Goal: Use online tool/utility: Use online tool/utility

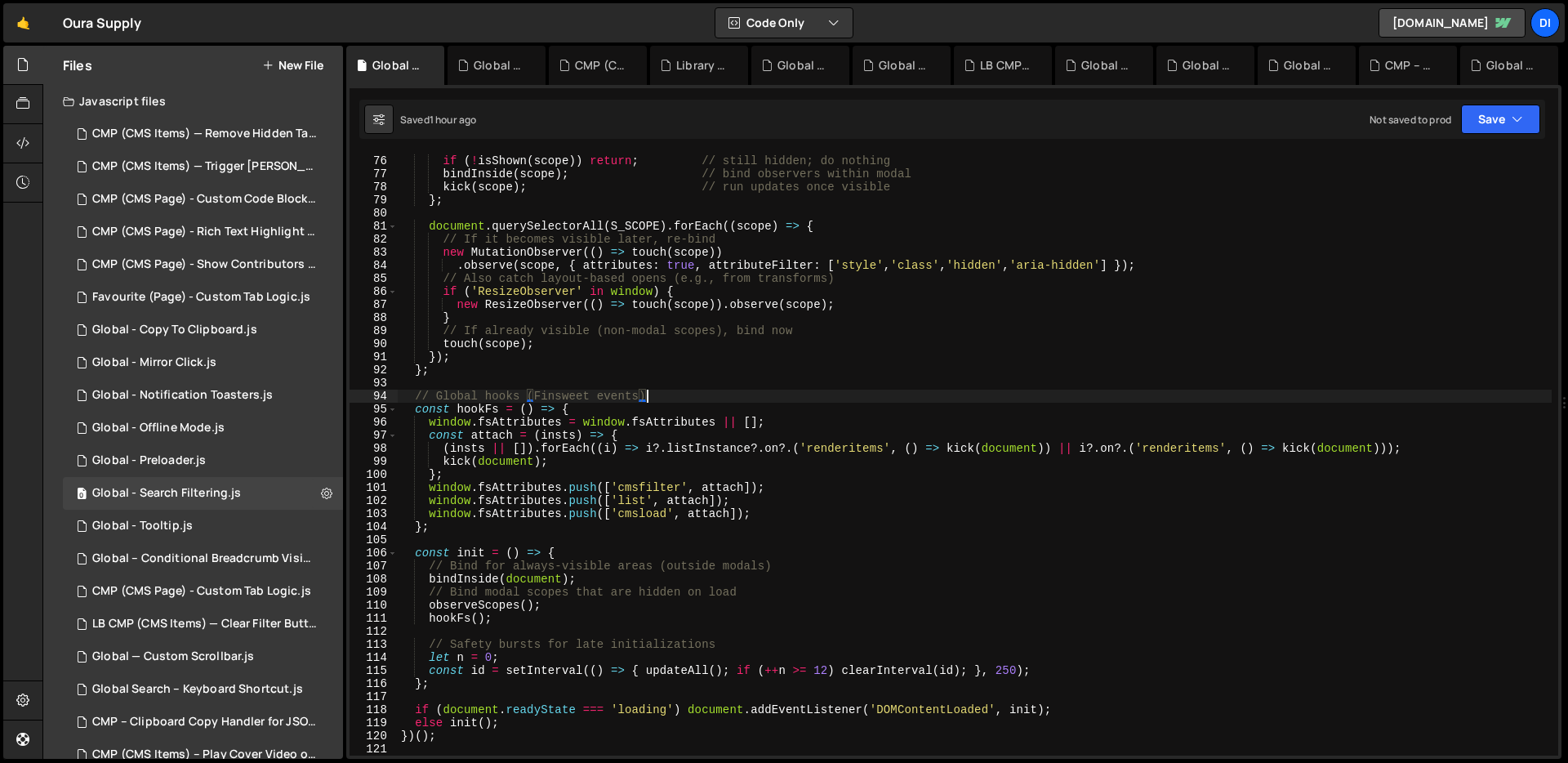
click at [667, 398] on div "const touch = ( scope ) => { if ( ! isShown ( scope )) return ; // still hidden…" at bounding box center [976, 455] width 1155 height 628
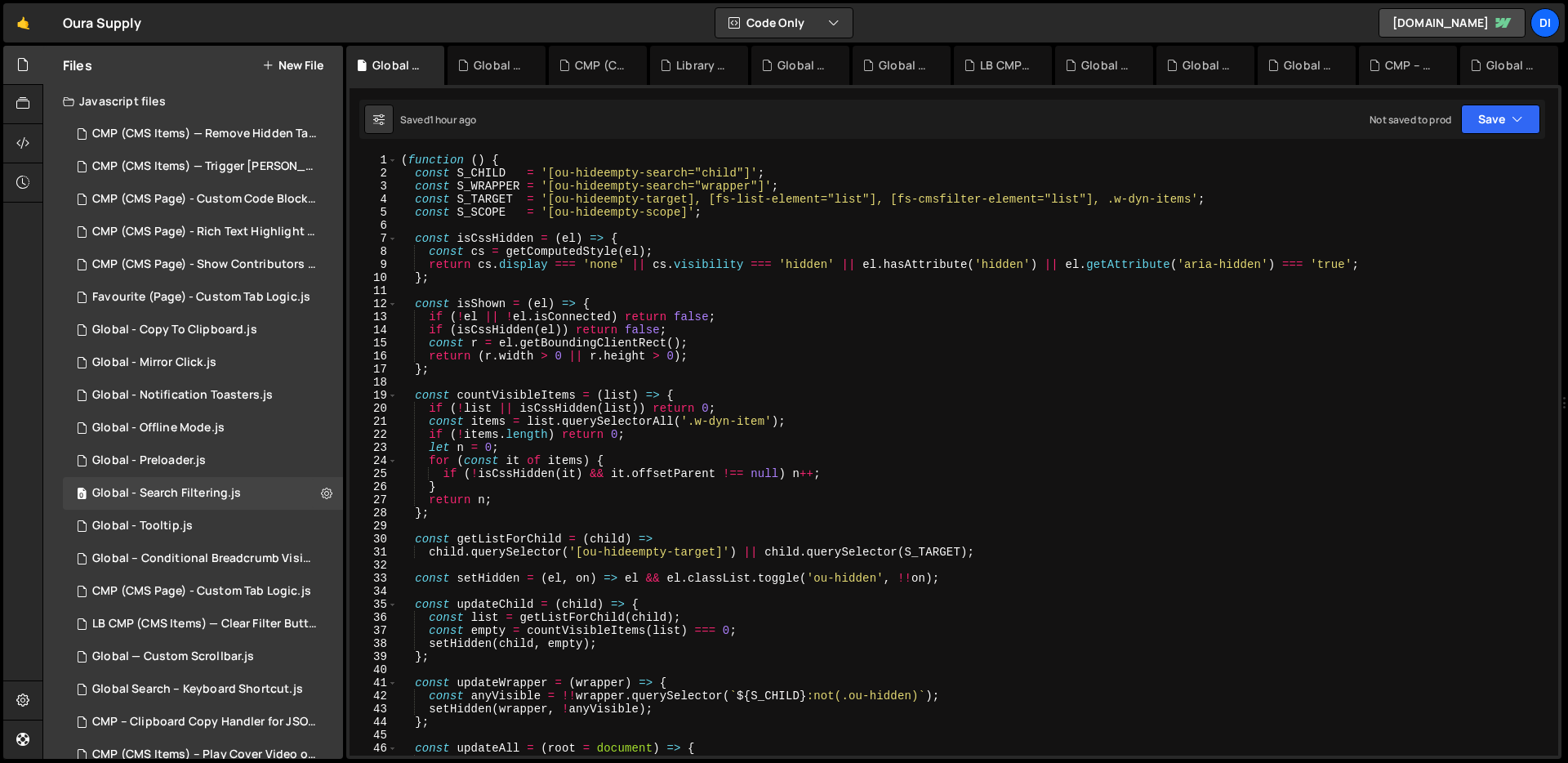
click at [667, 398] on div "( function ( ) { const S_CHILD = '[ou-hideempty-search="child"]' ; const S_WRAP…" at bounding box center [976, 467] width 1155 height 628
type textarea "})();"
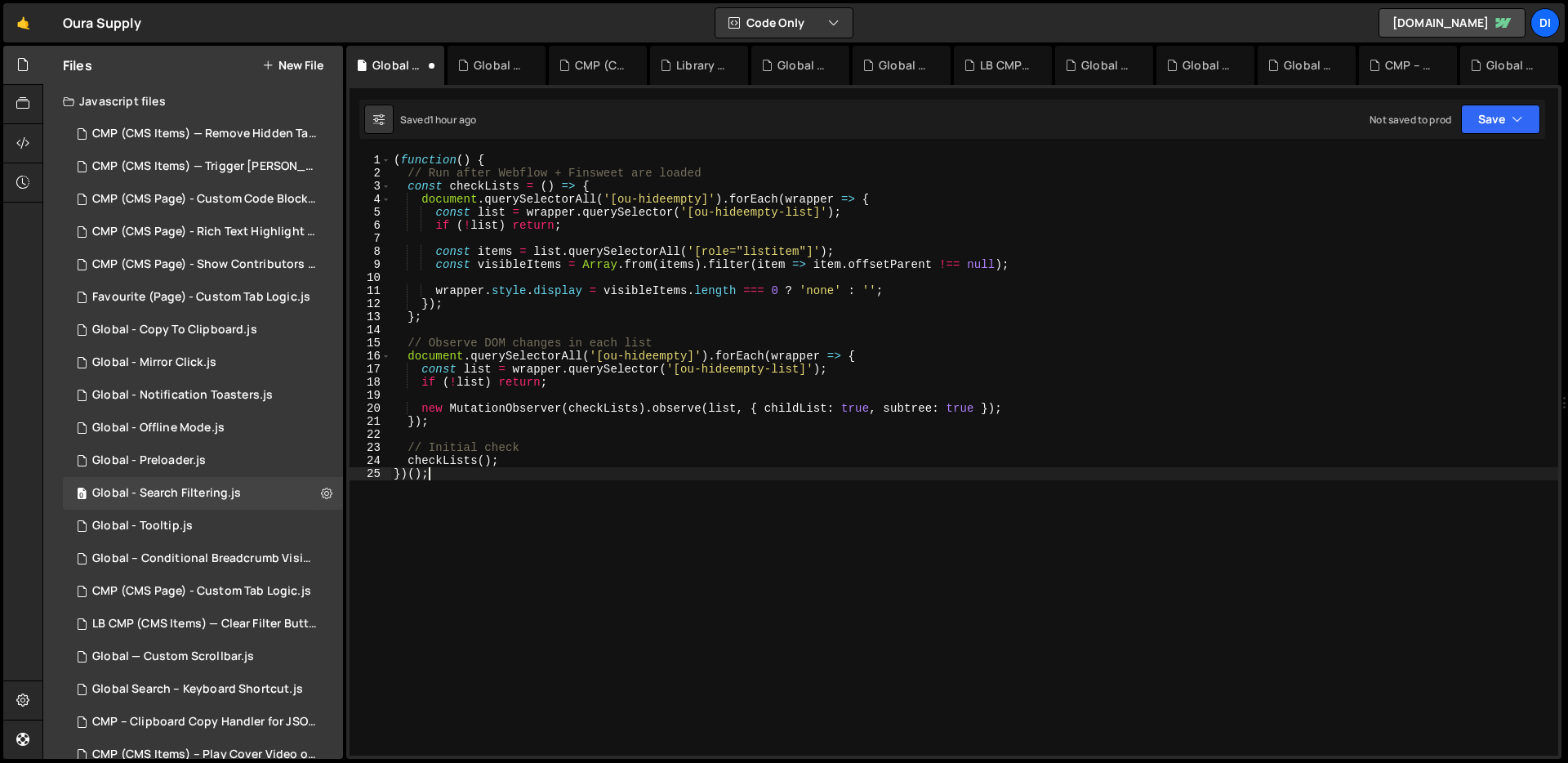
click at [700, 352] on div "( function ( ) { // Run after Webflow + Finsweet are loaded const checkLists = …" at bounding box center [974, 467] width 1168 height 628
type textarea "document.querySelectorAll('[ou-hideempty]').forEach(wrapper => {"
click at [646, 328] on div "( function ( ) { // Run after Webflow + Finsweet are loaded const checkLists = …" at bounding box center [974, 467] width 1168 height 628
type textarea "checkLists(); })();"
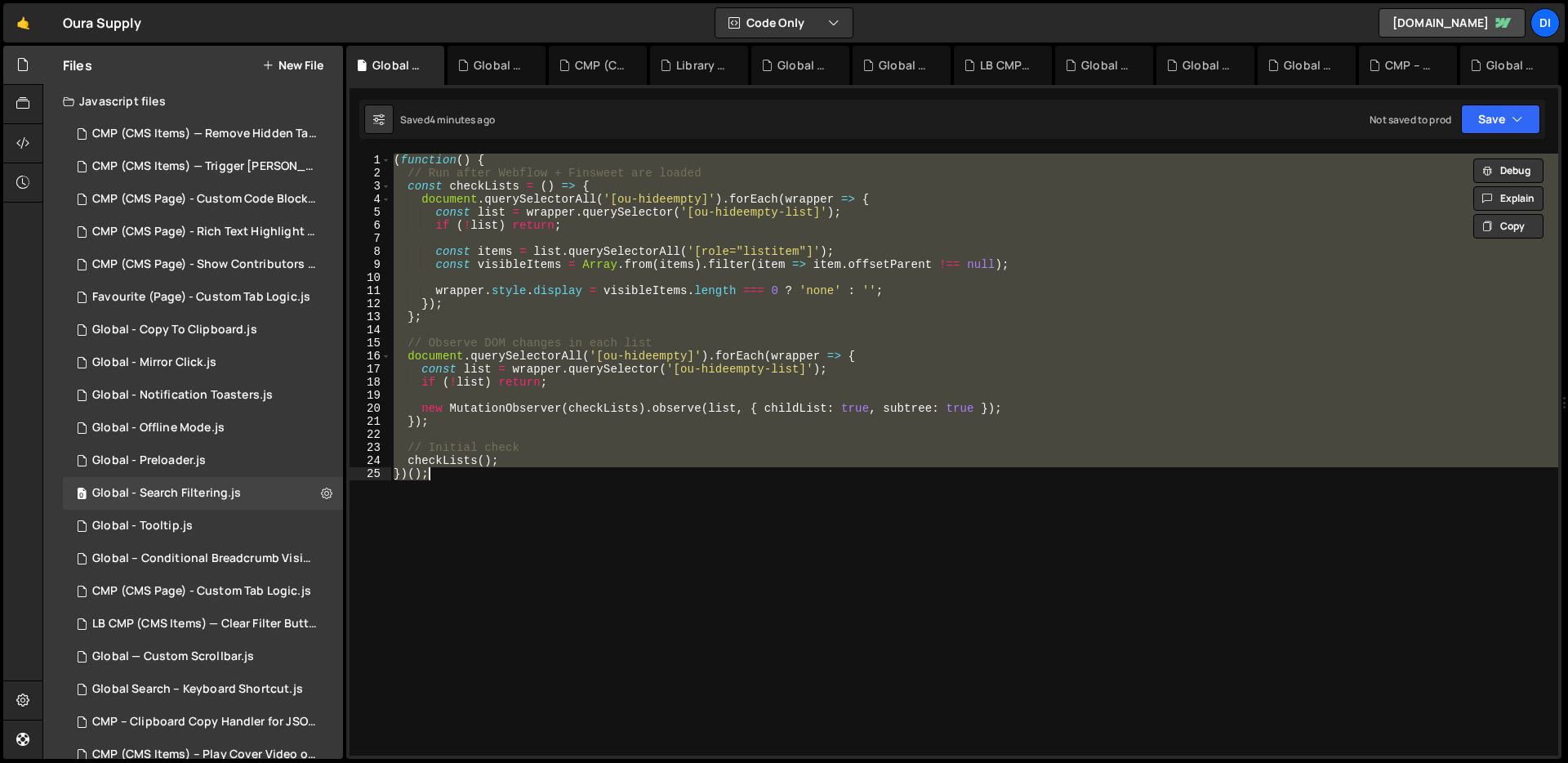
paste textarea
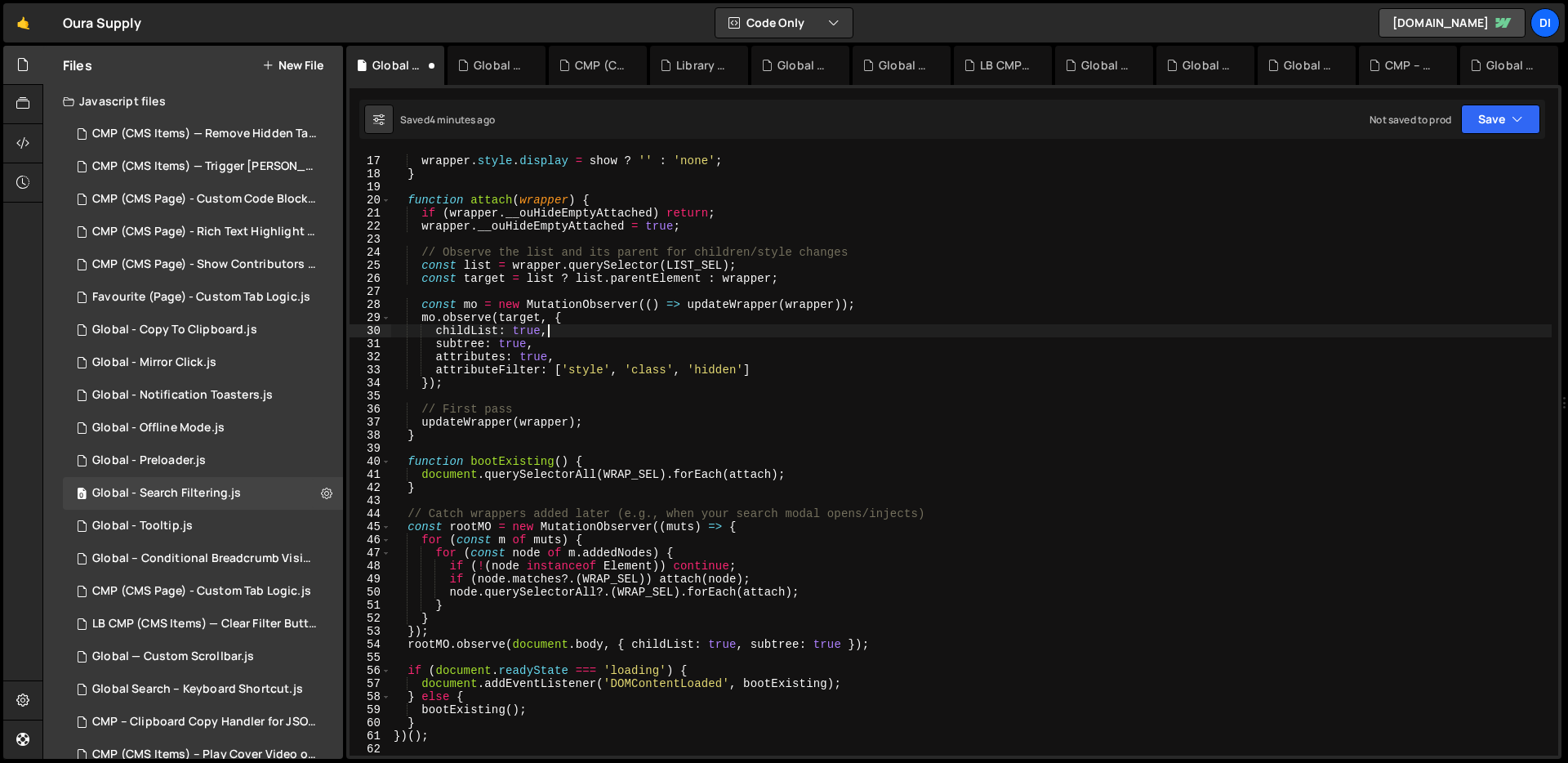
click at [646, 328] on div "const show = hasVisibleItems ( list ) ; wrapper . style . display = show ? '' :…" at bounding box center [971, 455] width 1162 height 628
click at [759, 363] on div "const show = hasVisibleItems ( list ) ; wrapper . style . display = show ? '' :…" at bounding box center [971, 455] width 1162 height 628
type textarea "})();"
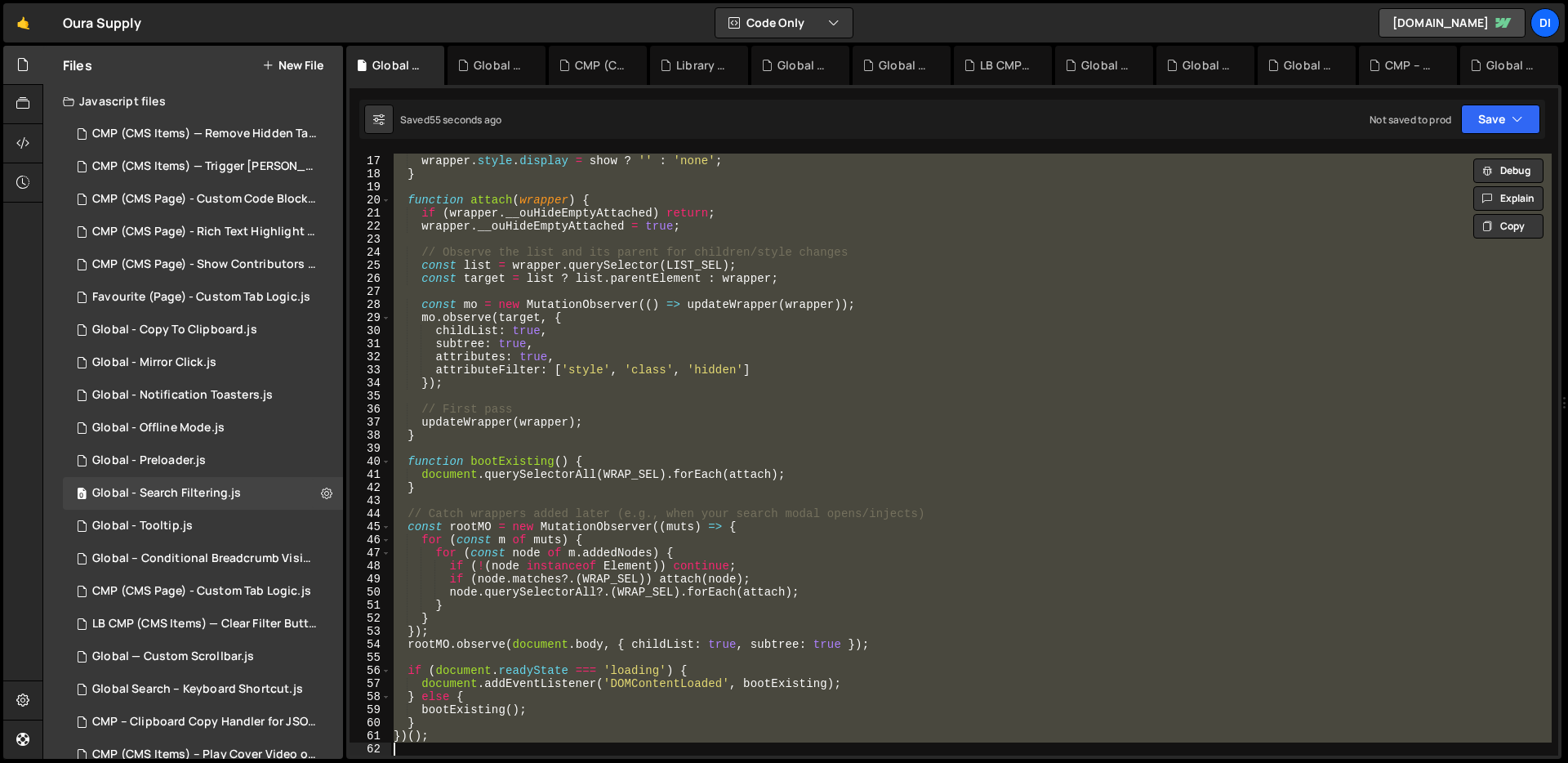
paste textarea
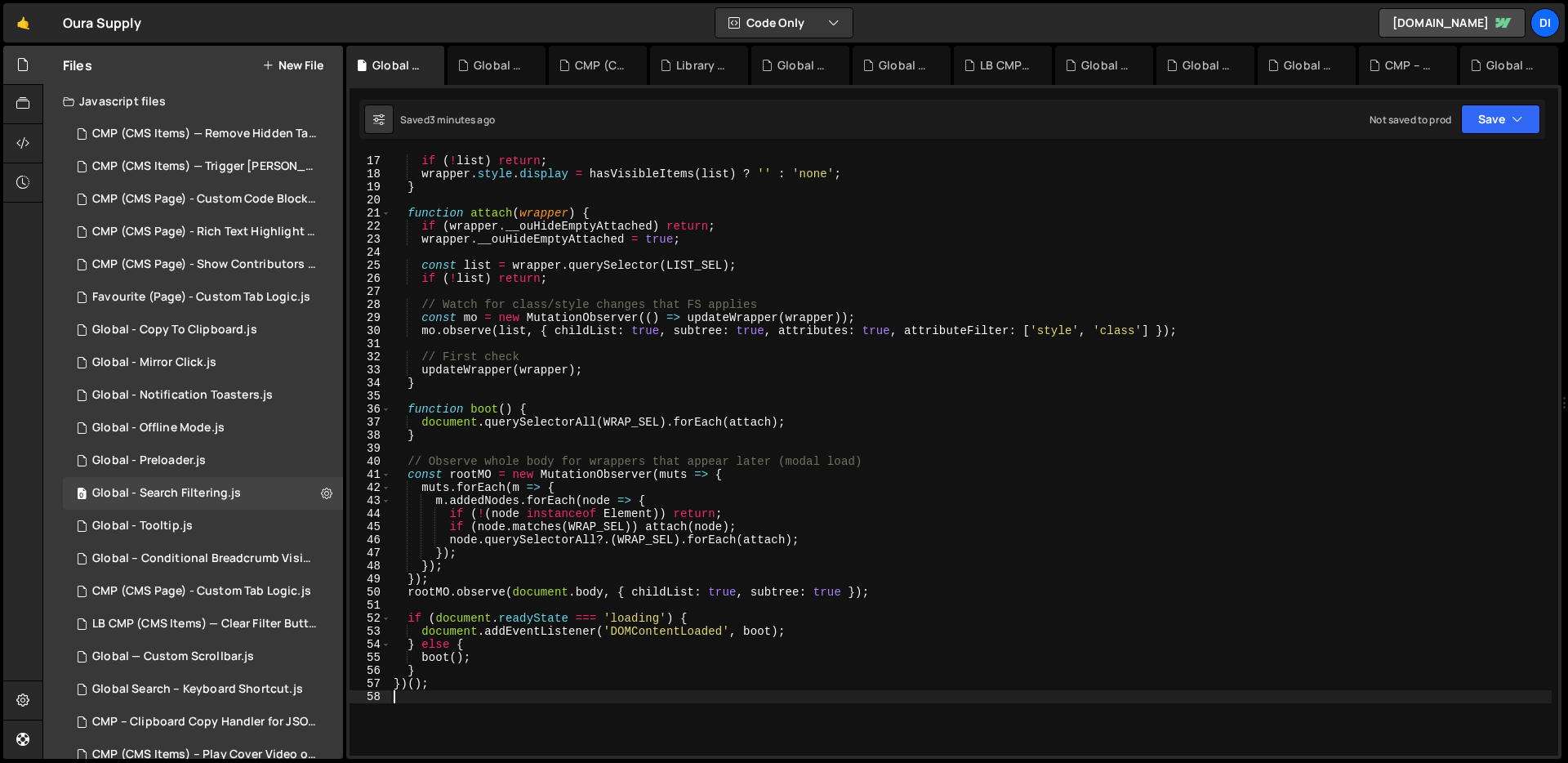
click at [739, 283] on div "const list = wrapper . querySelector ( LIST_SEL ) ; if ( ! list ) return ; wrap…" at bounding box center [971, 455] width 1162 height 628
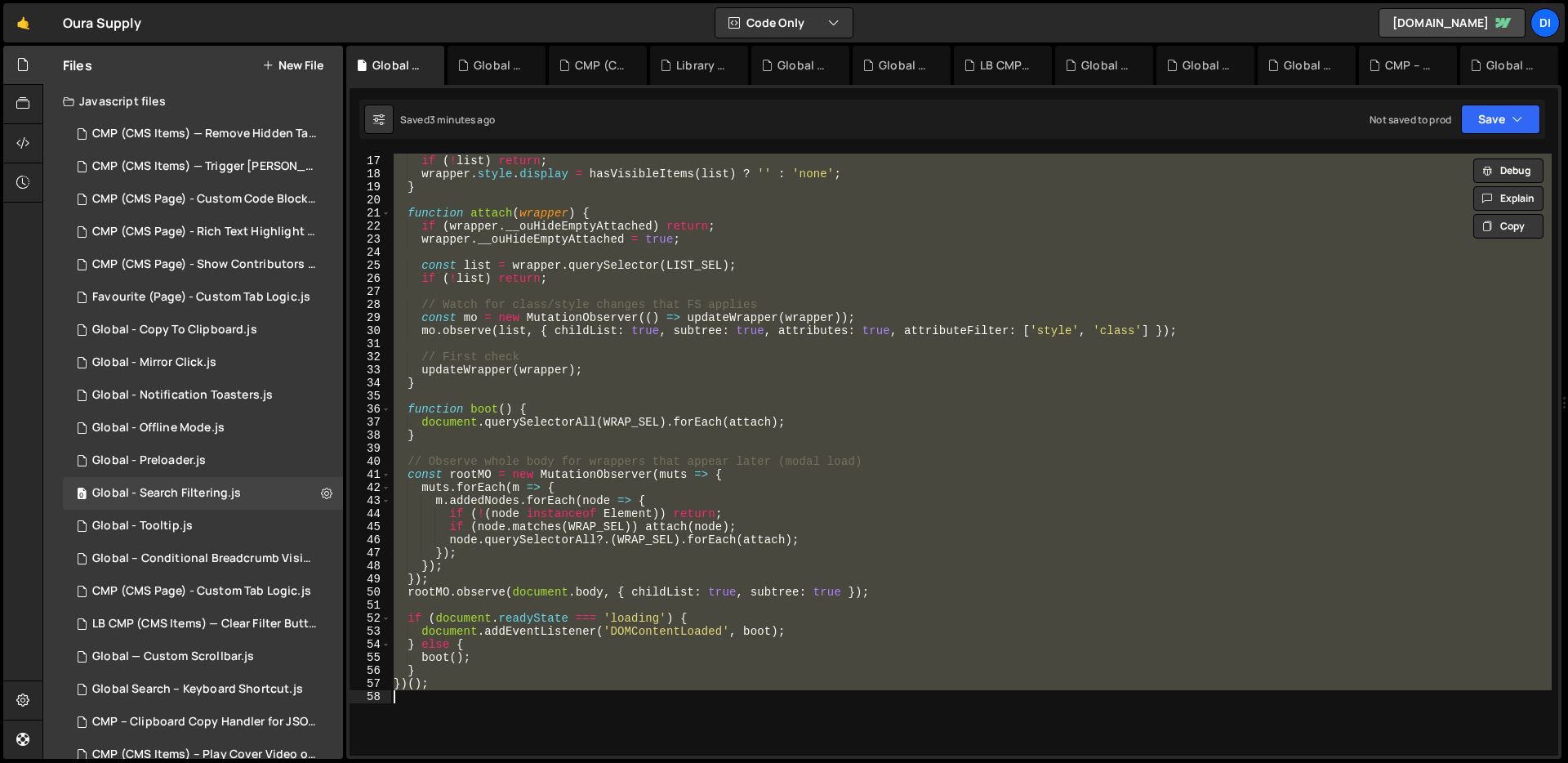
paste textarea
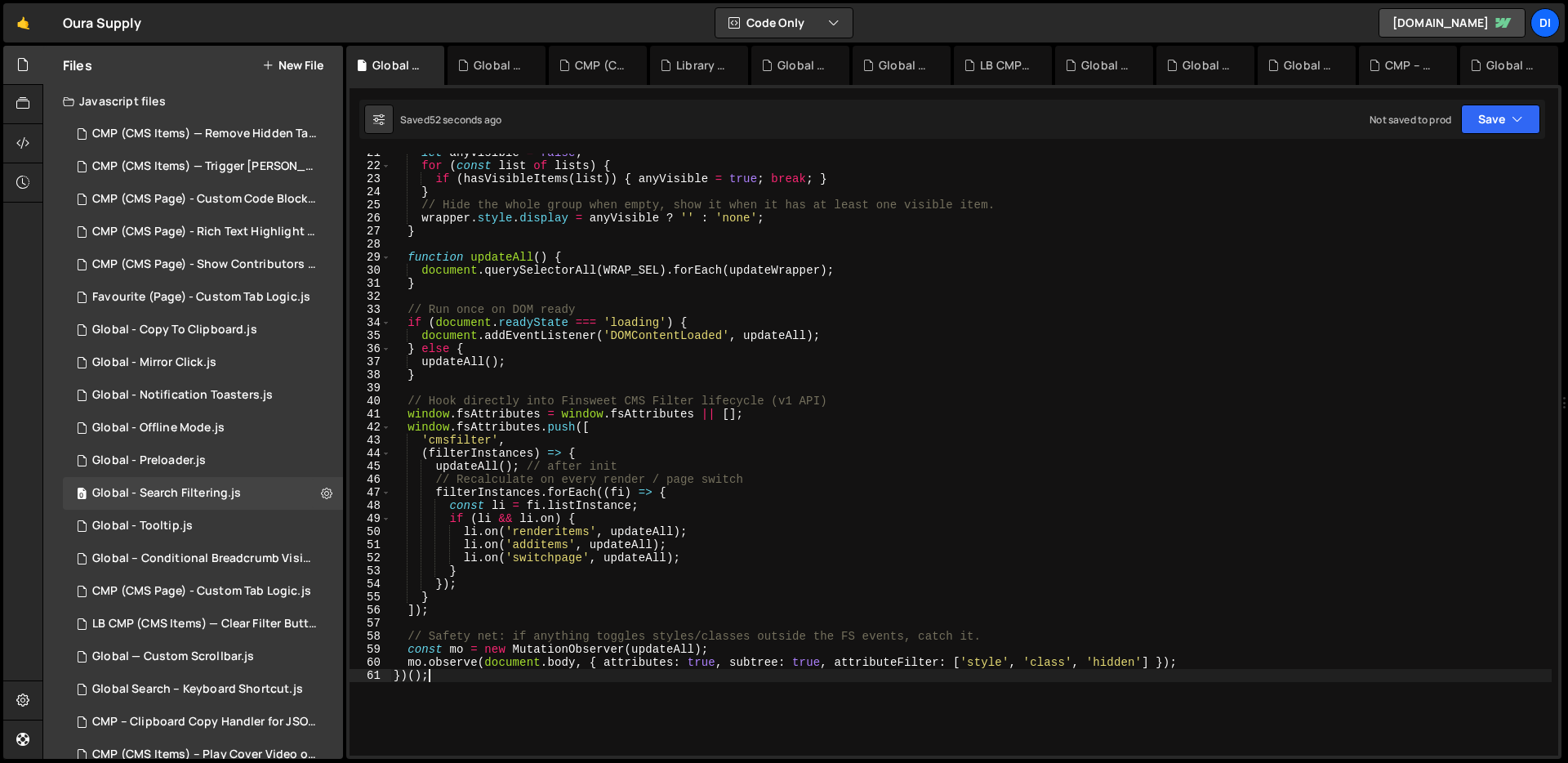
scroll to position [120, 0]
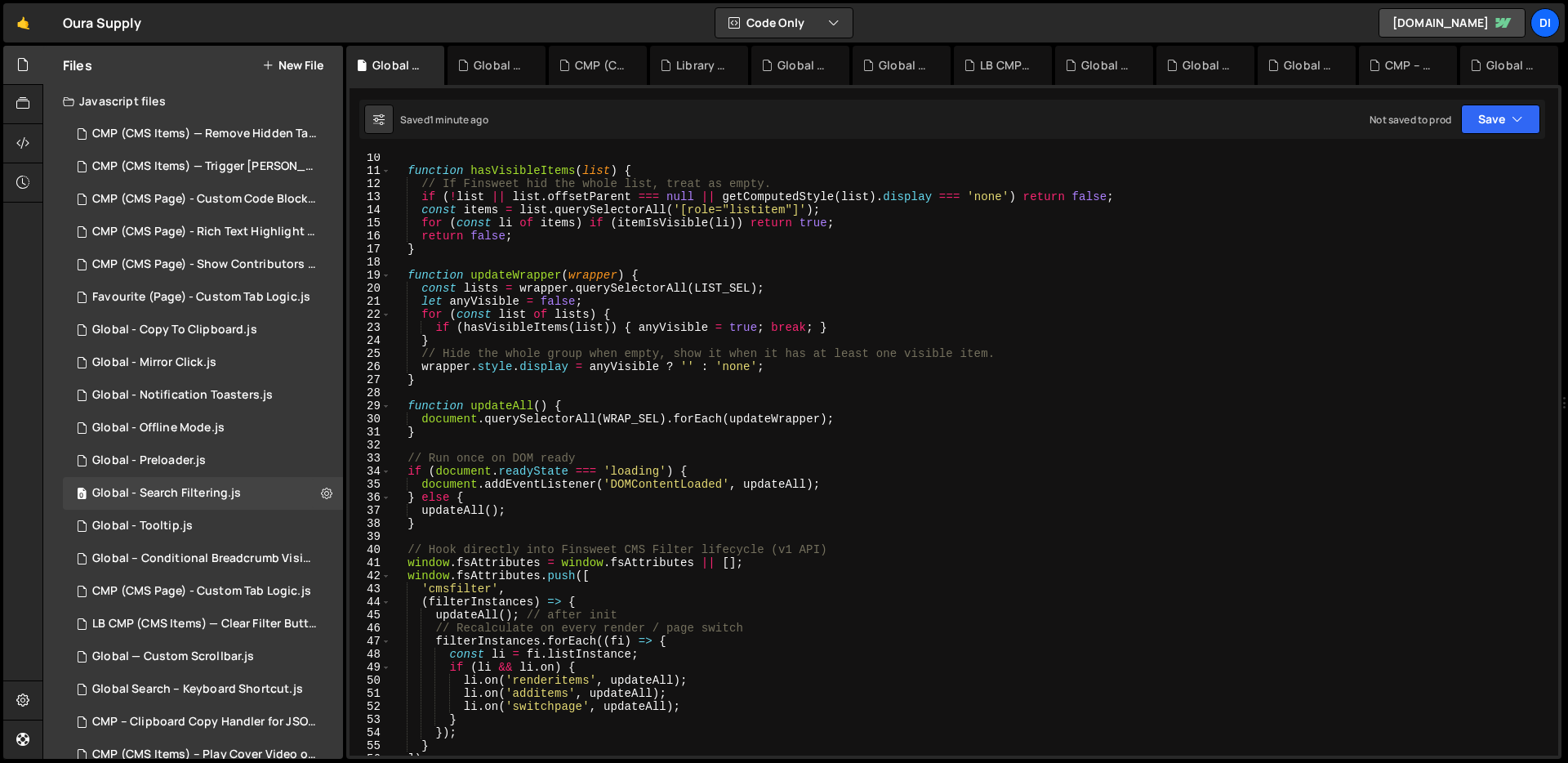
click at [743, 215] on div "function hasVisibleItems ( list ) { // If Finsweet hid the whole list, treat as…" at bounding box center [971, 465] width 1162 height 628
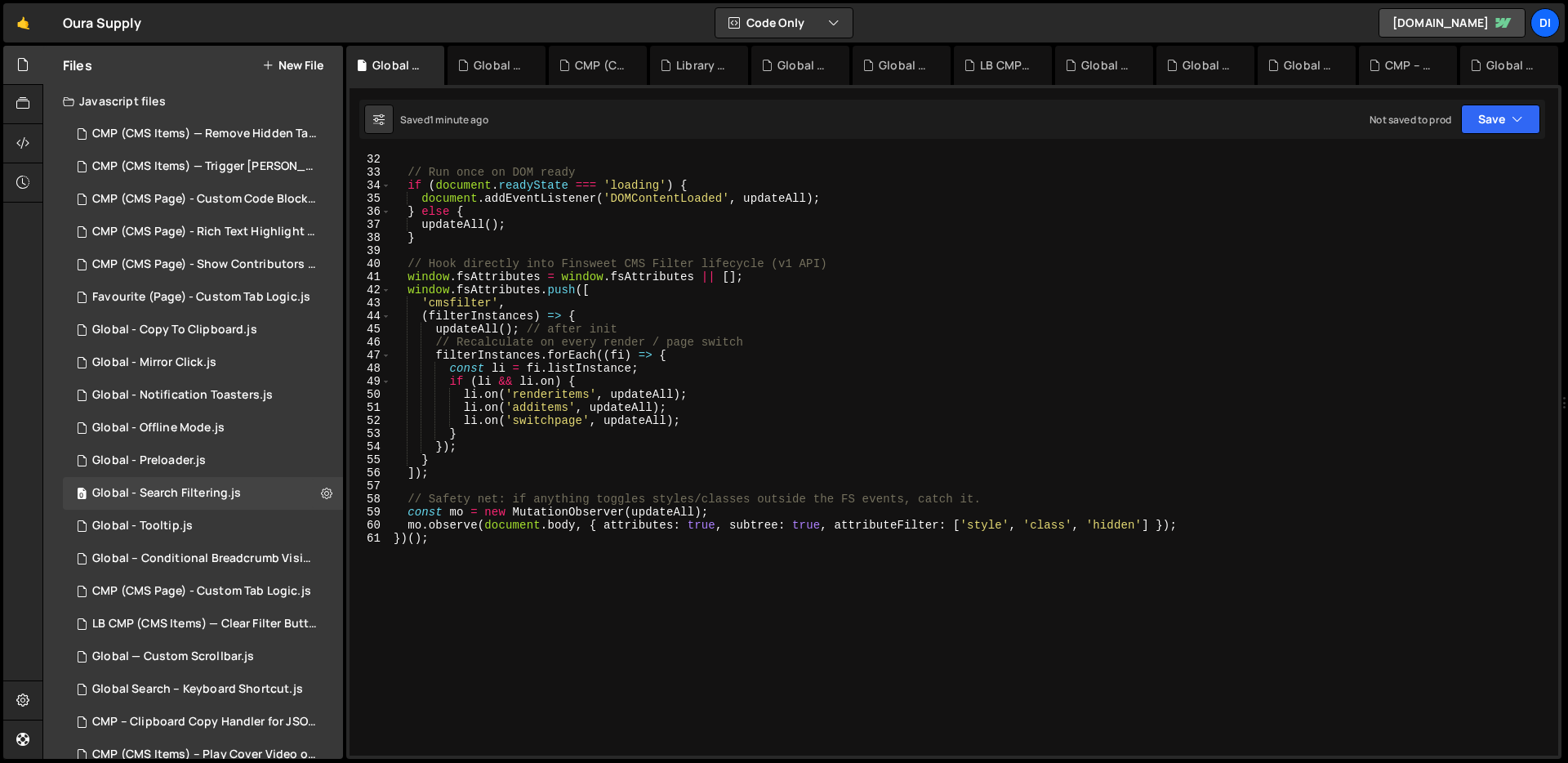
click at [743, 215] on div "// Run once on DOM ready if ( document . readyState === 'loading' ) { document …" at bounding box center [971, 466] width 1162 height 628
type textarea "mo.observe(document.body, { attributes: true, subtree: true, attributeFilter: […"
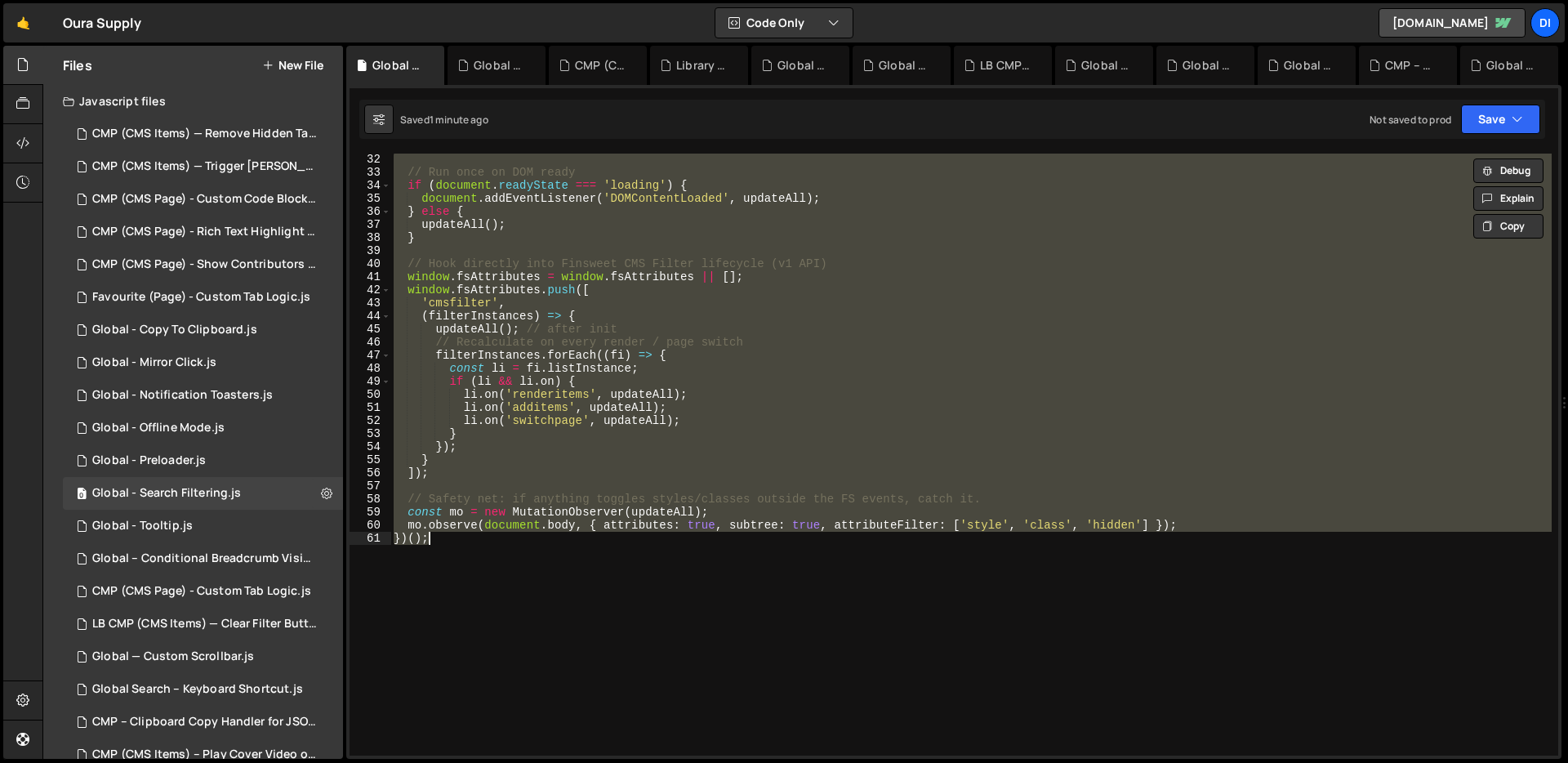
paste textarea
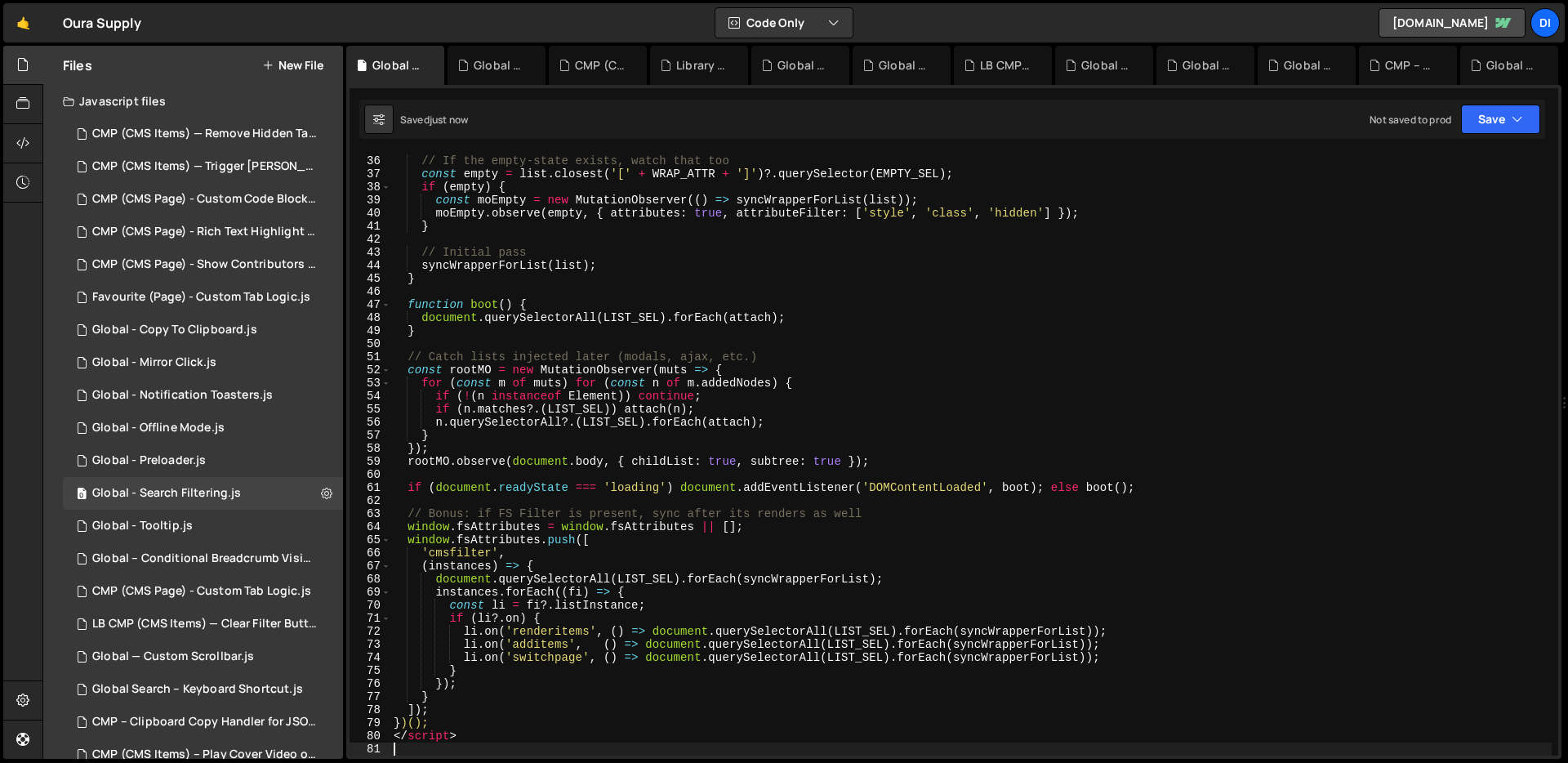
scroll to position [574, 0]
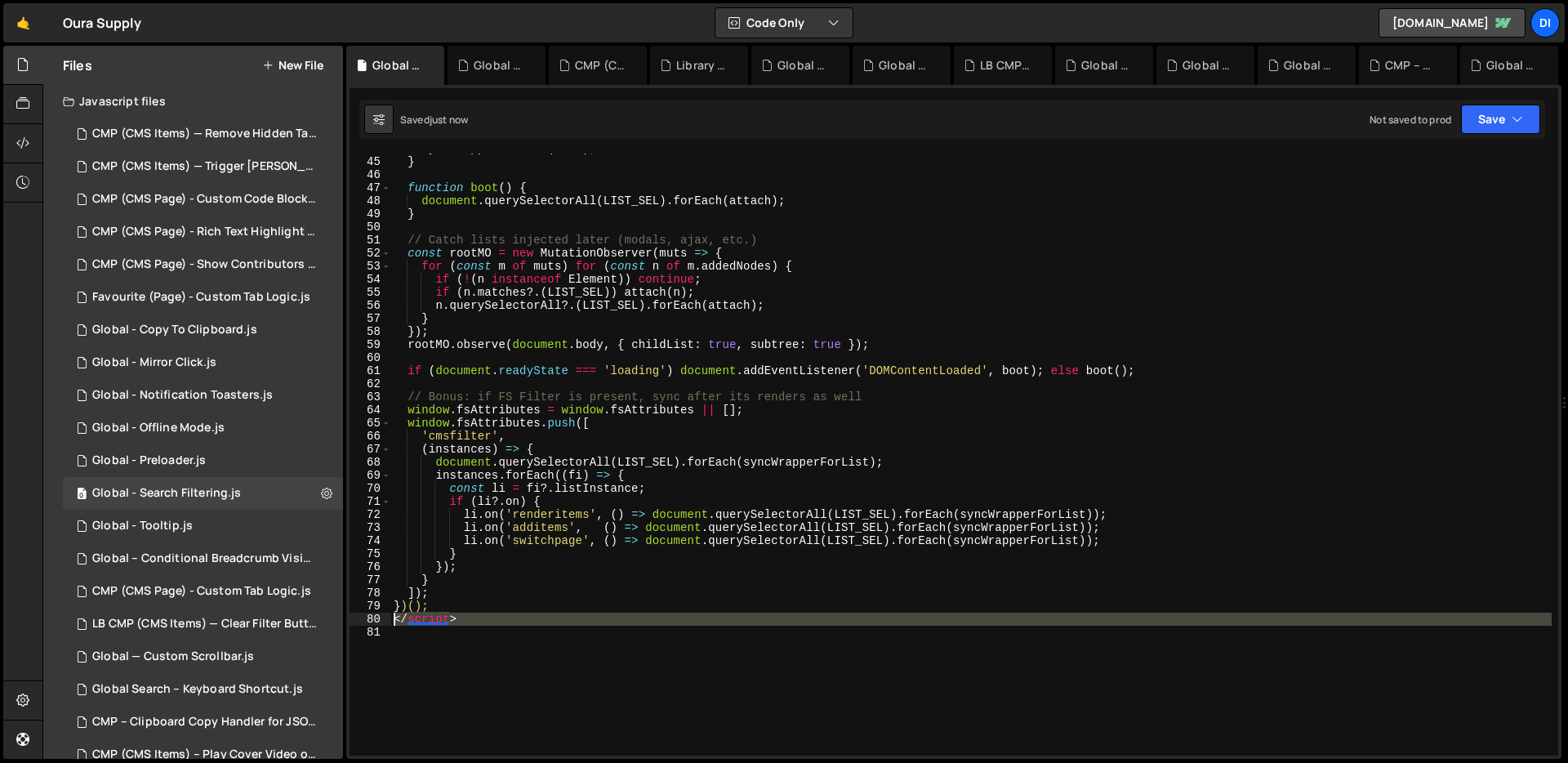
drag, startPoint x: 400, startPoint y: 628, endPoint x: 391, endPoint y: 616, distance: 15.0
click at [391, 616] on div "syncWrapperForList ( list ) ; } function boot ( ) { document . querySelectorAll…" at bounding box center [971, 456] width 1162 height 628
type textarea "</script>"
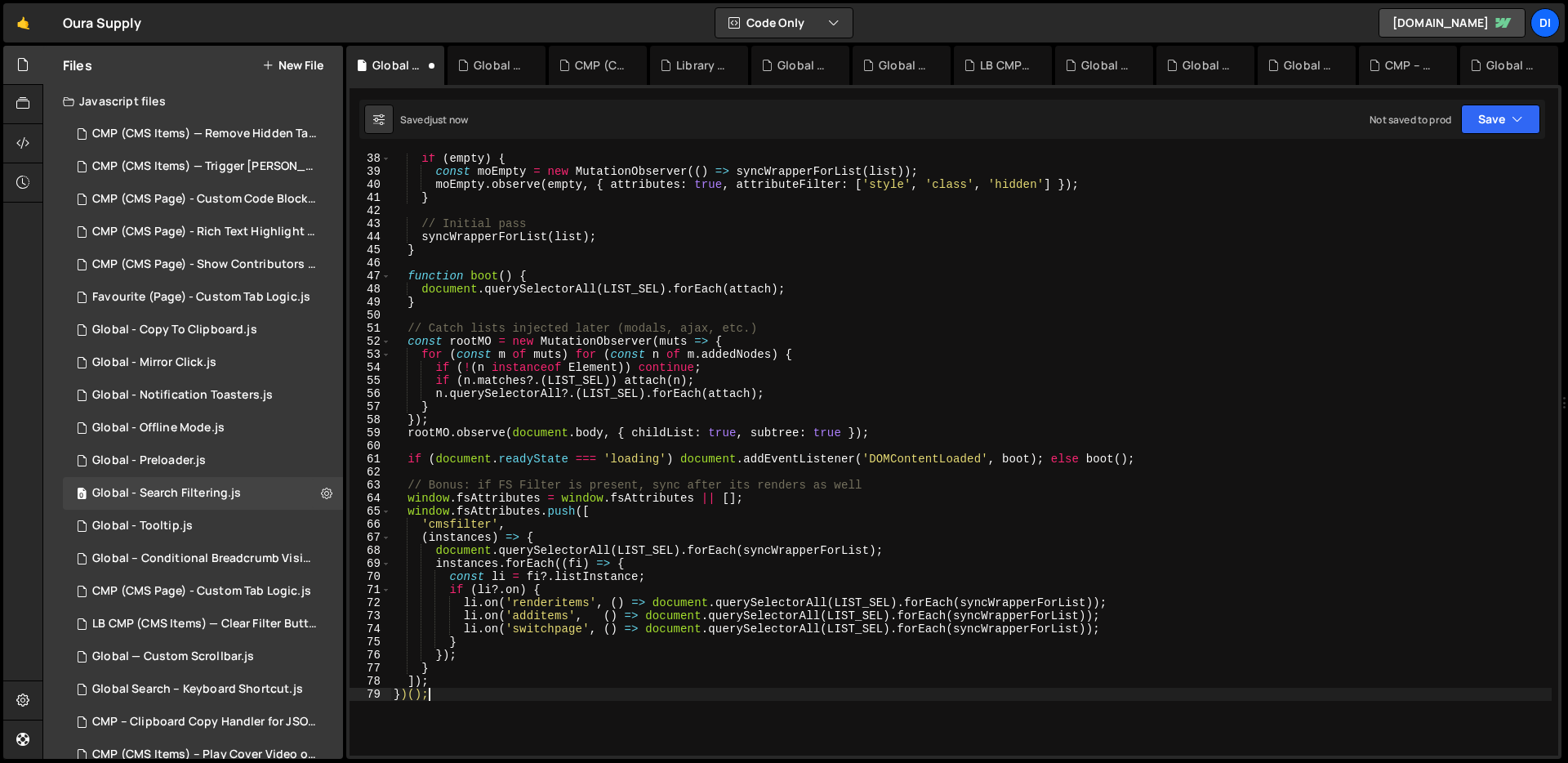
scroll to position [0, 0]
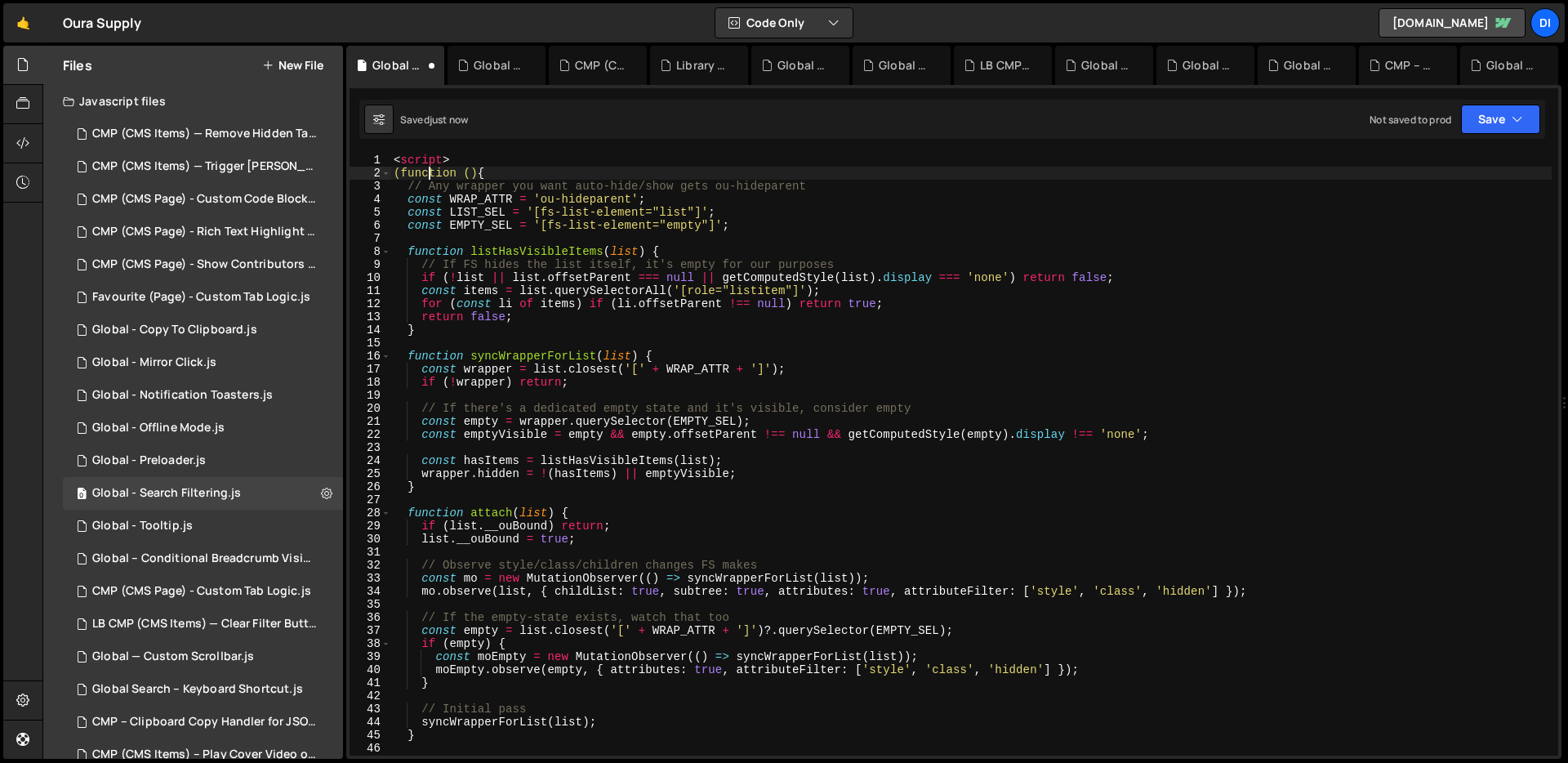
click at [427, 179] on div "< script > (function () { // Any wrapper you want auto-hide/show gets ou-hidepa…" at bounding box center [971, 467] width 1162 height 628
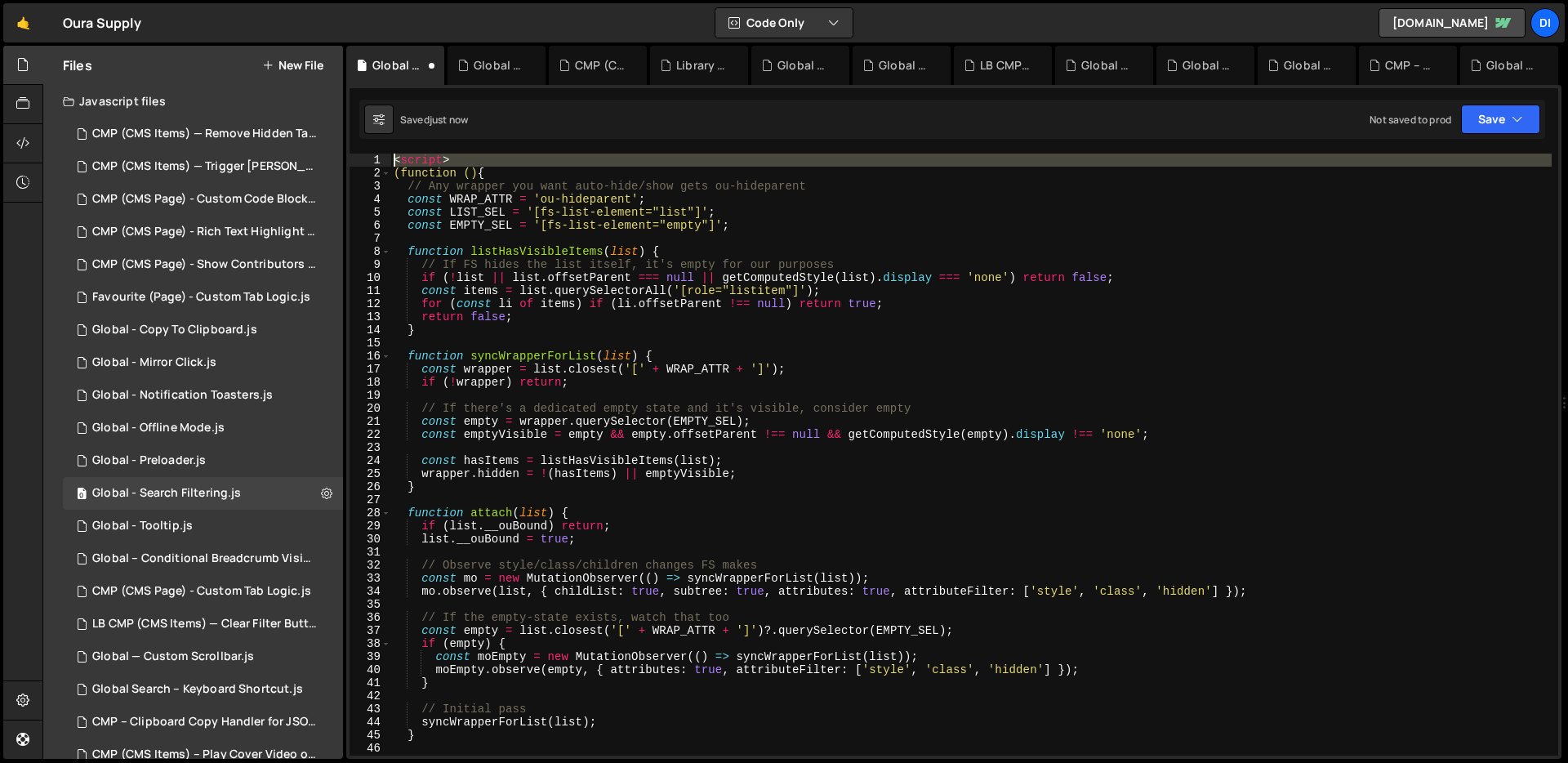
drag, startPoint x: 394, startPoint y: 174, endPoint x: 390, endPoint y: 156, distance: 18.4
click at [390, 156] on div "(function () { 1 2 3 4 5 6 7 8 9 10 11 12 13 14 15 16 17 18 19 20 21 22 23 24 2…" at bounding box center [953, 455] width 1209 height 603
type textarea "(function () {"
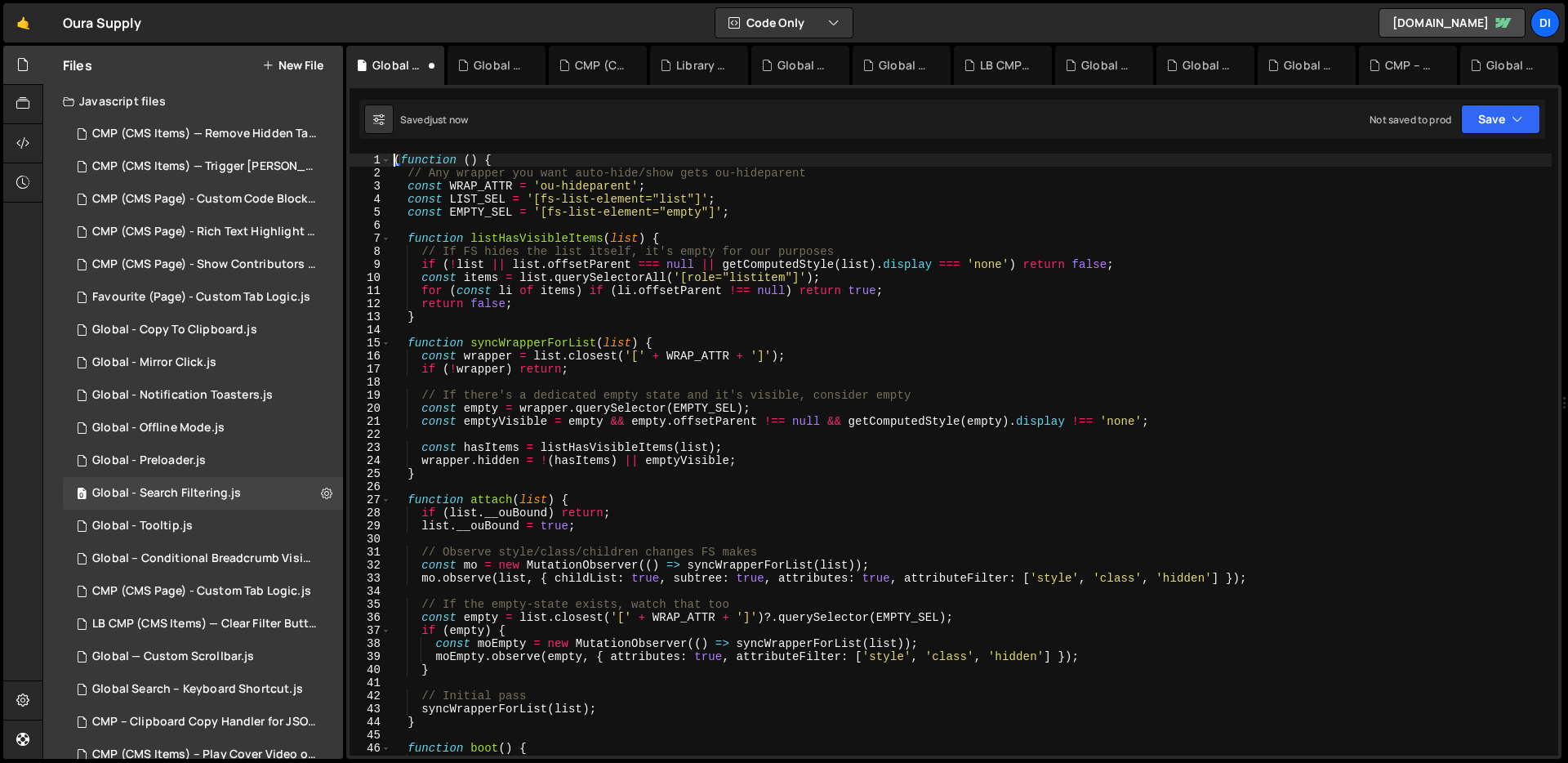
click at [526, 230] on div "( function ( ) { // Any wrapper you want auto-hide/show gets ou-hideparent cons…" at bounding box center [971, 467] width 1162 height 628
click at [588, 187] on div "( function ( ) { // Any wrapper you want auto-hide/show gets ou-hideparent cons…" at bounding box center [971, 467] width 1162 height 628
type textarea "const WRAP_ATTR = 'ou-hideparent';"
click at [588, 187] on div "( function ( ) { // Any wrapper you want auto-hide/show gets ou-hideparent cons…" at bounding box center [971, 467] width 1162 height 628
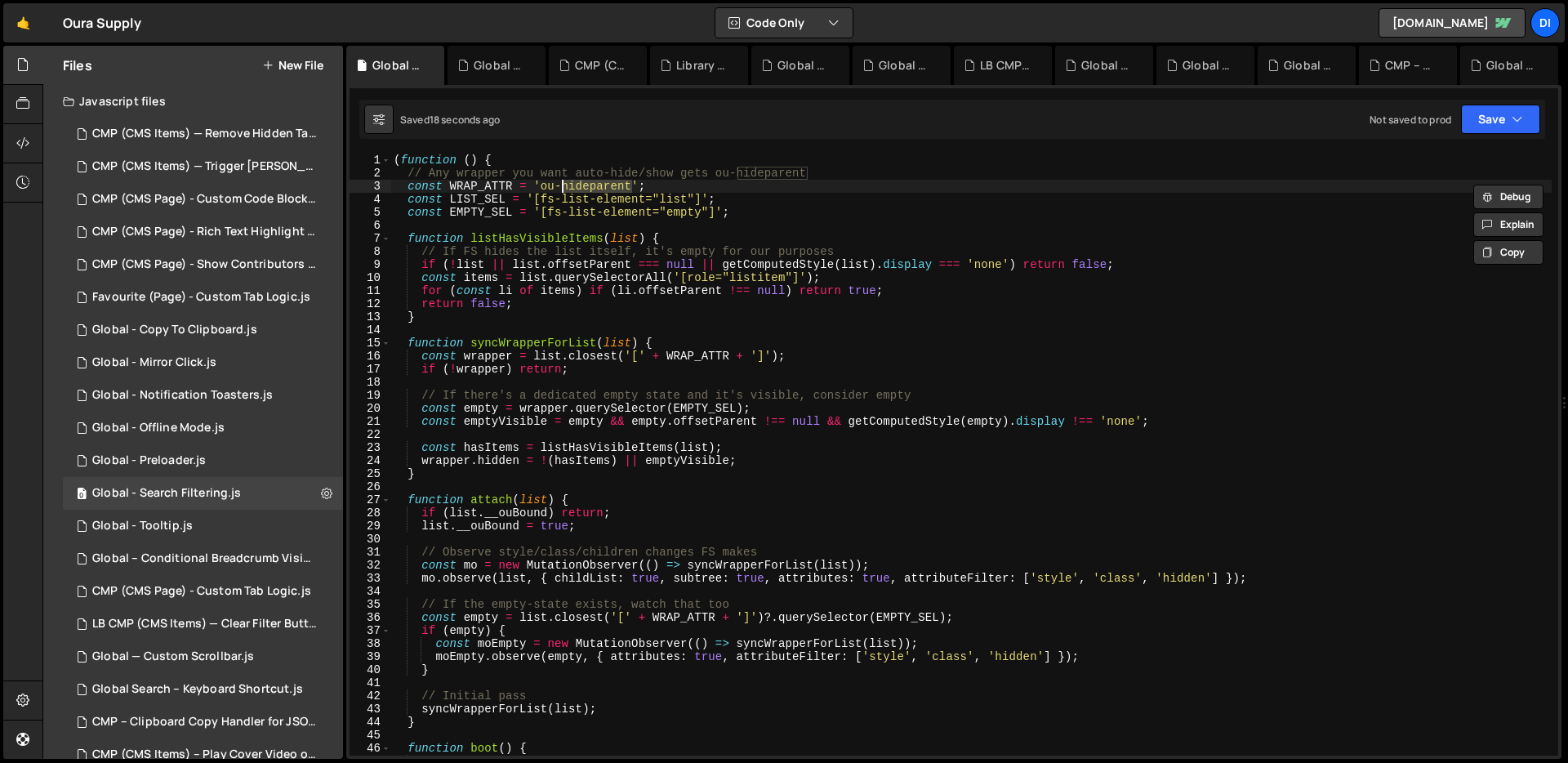
click at [545, 185] on div "( function ( ) { // Any wrapper you want auto-hide/show gets ou-hideparent cons…" at bounding box center [971, 467] width 1162 height 628
drag, startPoint x: 542, startPoint y: 183, endPoint x: 631, endPoint y: 183, distance: 89.0
click at [631, 183] on div "( function ( ) { // Any wrapper you want auto-hide/show gets ou-hideparent cons…" at bounding box center [971, 467] width 1162 height 628
